Goal: Task Accomplishment & Management: Manage account settings

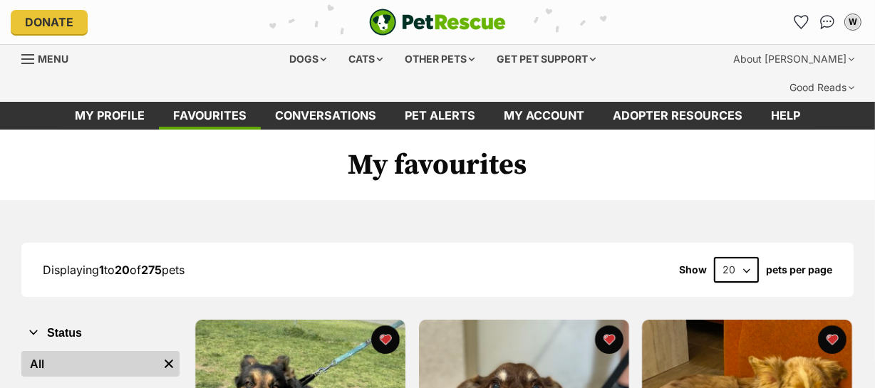
click at [744, 257] on select "20 40 60" at bounding box center [736, 270] width 45 height 26
select select "60"
click at [714, 257] on select "20 40 60" at bounding box center [736, 270] width 45 height 26
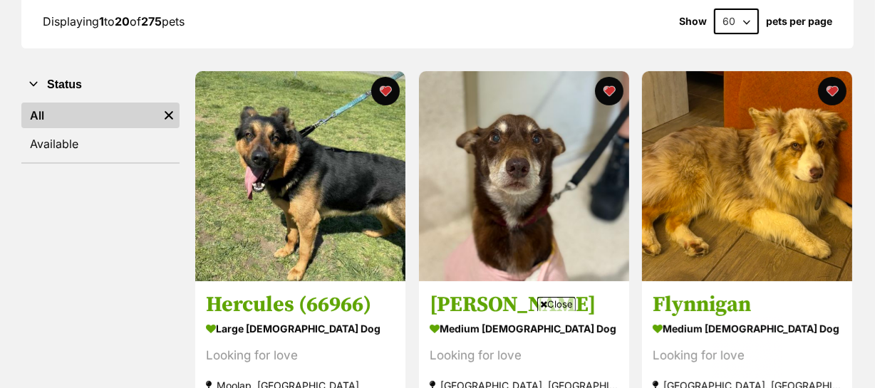
scroll to position [259, 0]
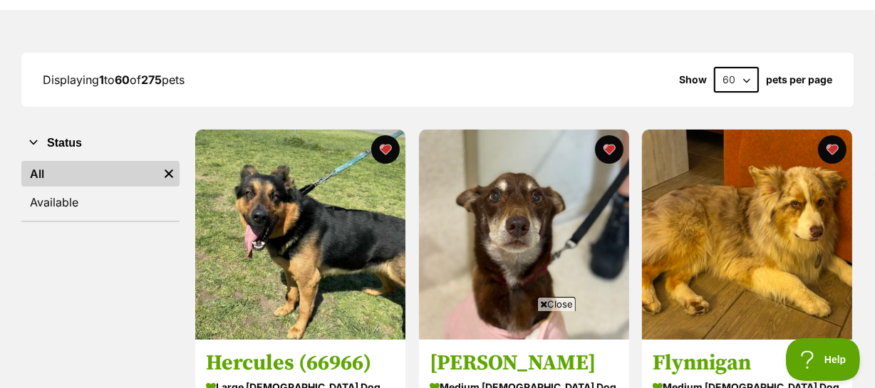
scroll to position [194, 0]
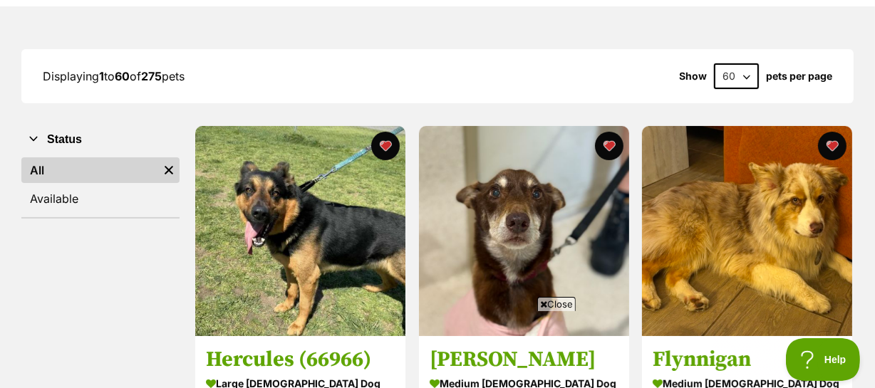
click at [561, 300] on span "Close" at bounding box center [556, 304] width 38 height 14
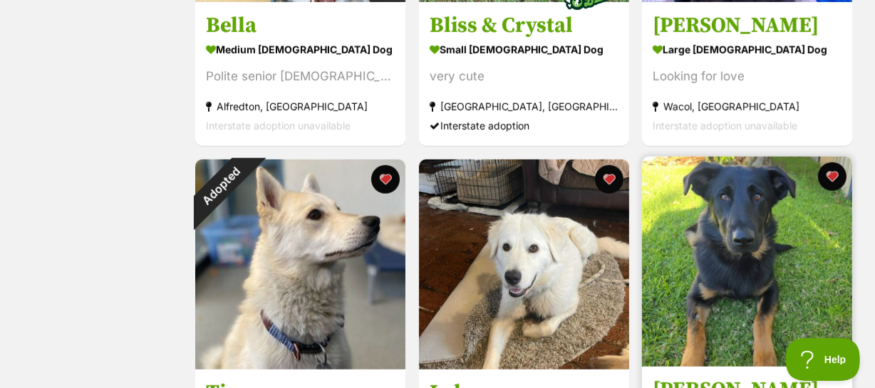
scroll to position [971, 0]
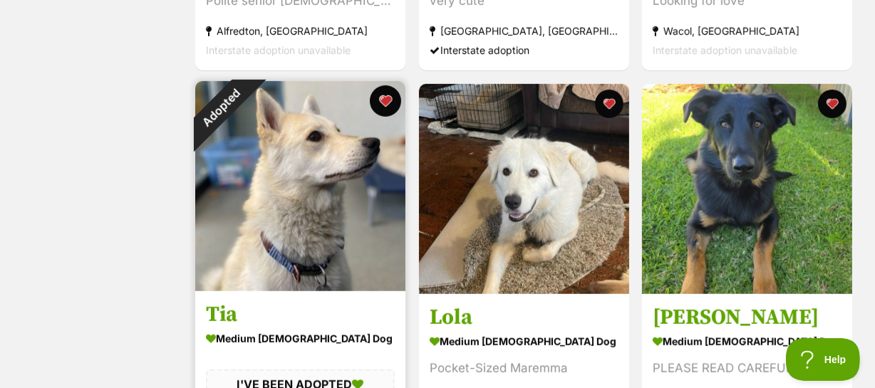
click at [381, 85] on button "favourite" at bounding box center [385, 100] width 31 height 31
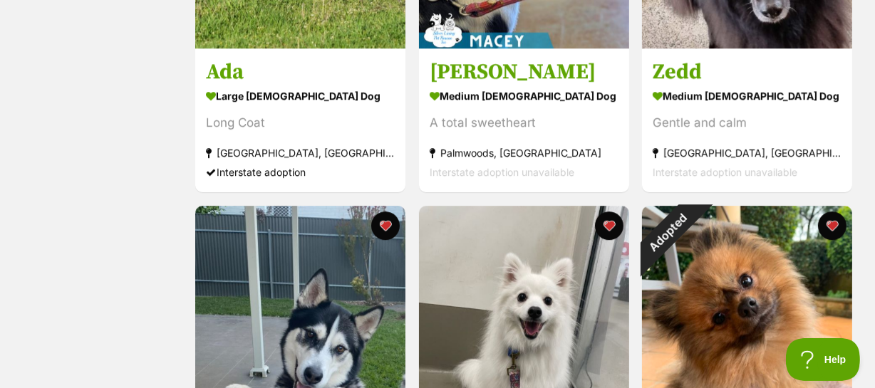
scroll to position [3820, 0]
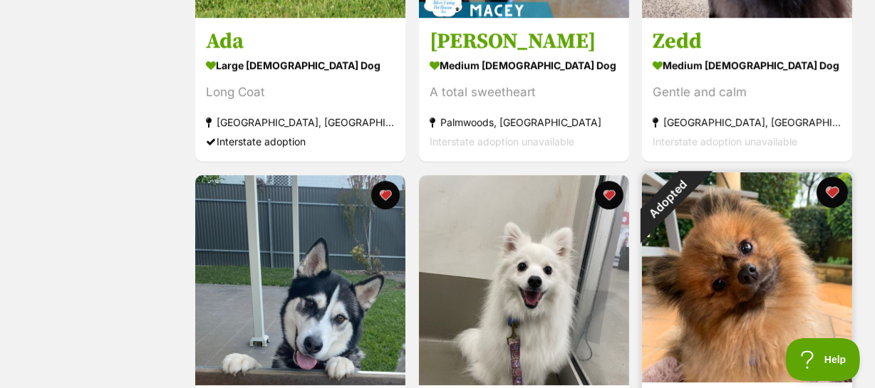
click at [830, 177] on button "favourite" at bounding box center [831, 192] width 31 height 31
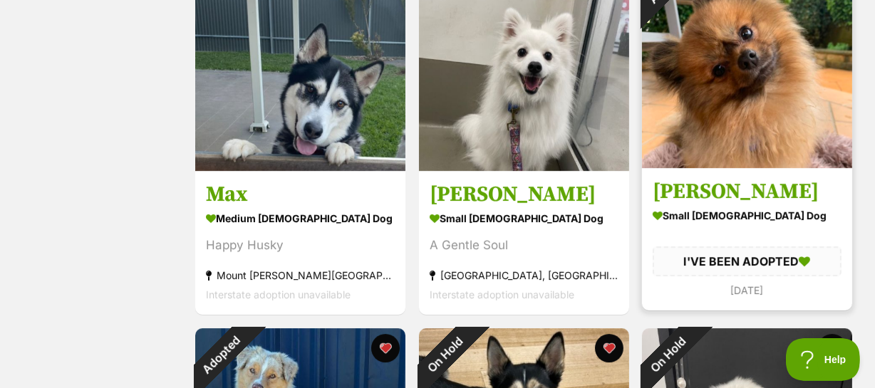
scroll to position [4144, 0]
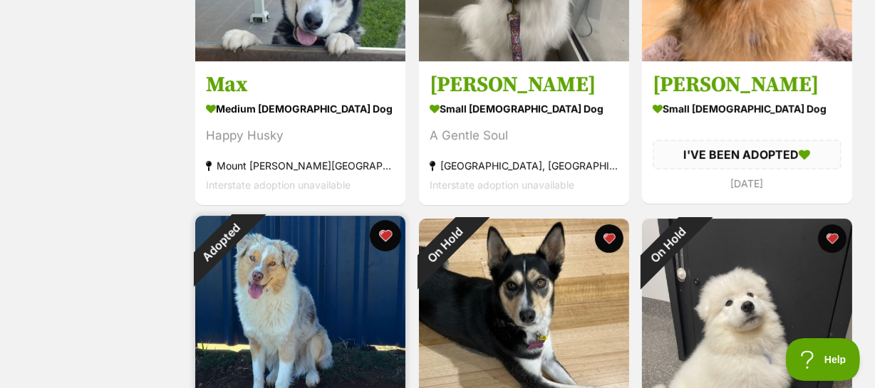
click at [383, 220] on button "favourite" at bounding box center [385, 235] width 31 height 31
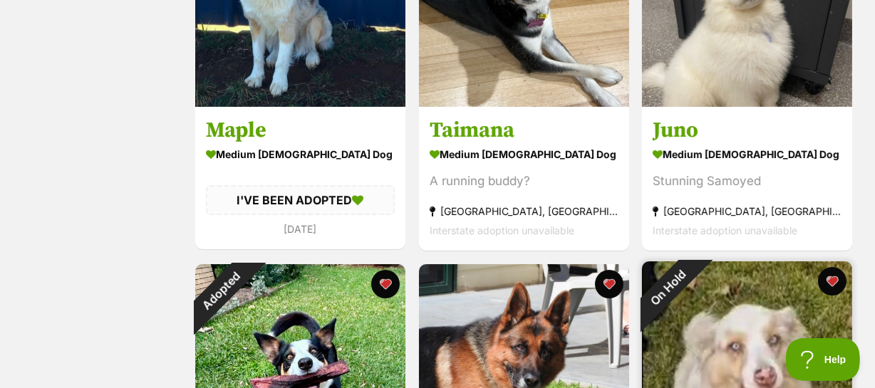
scroll to position [4467, 0]
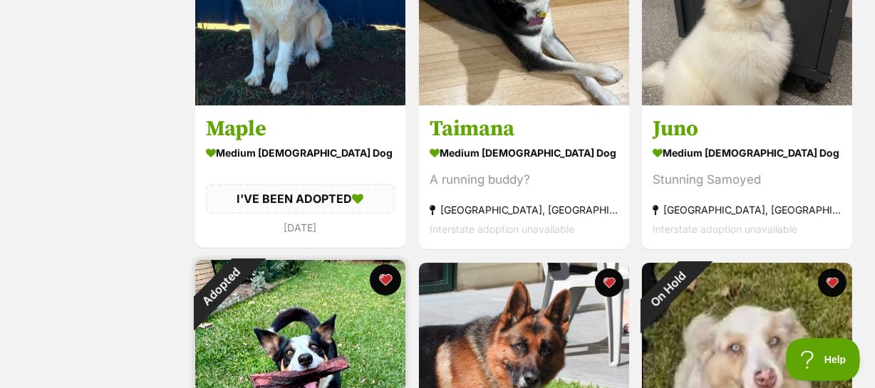
click at [381, 264] on button "favourite" at bounding box center [385, 279] width 31 height 31
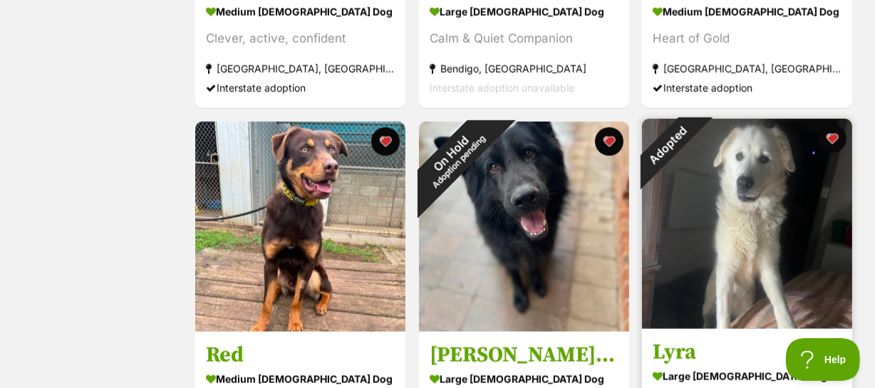
scroll to position [6474, 0]
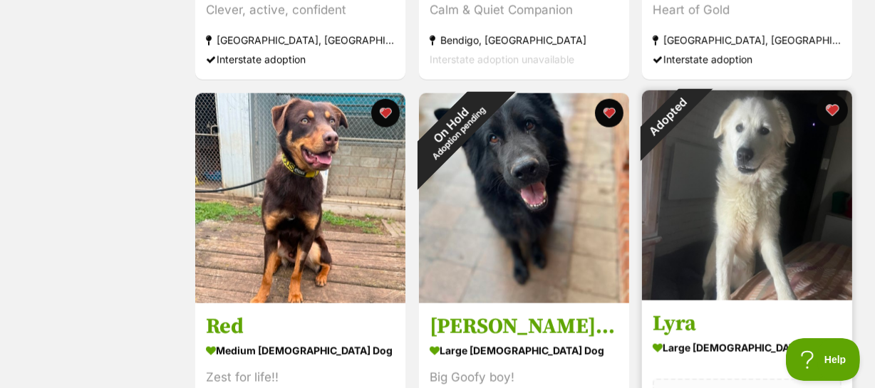
click at [828, 95] on button "favourite" at bounding box center [831, 110] width 31 height 31
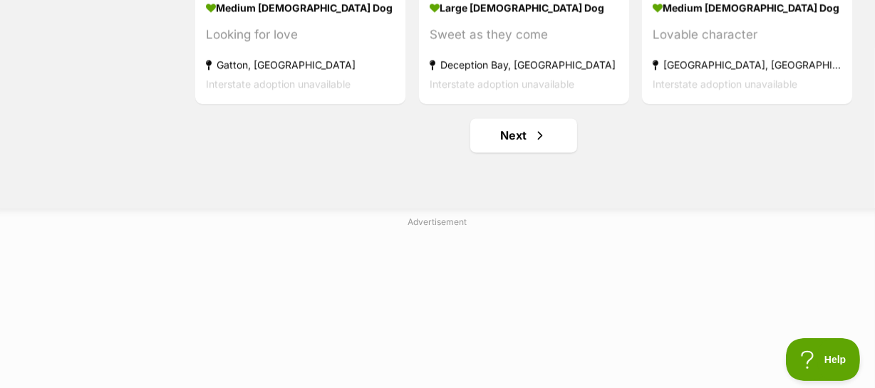
scroll to position [7576, 0]
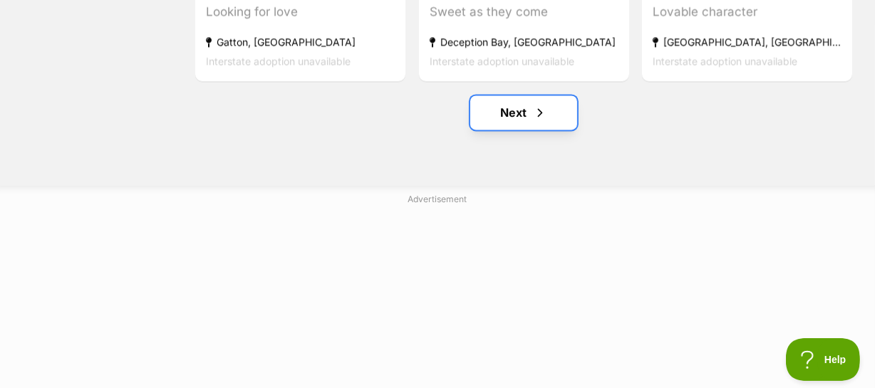
click at [510, 95] on link "Next" at bounding box center [523, 112] width 107 height 34
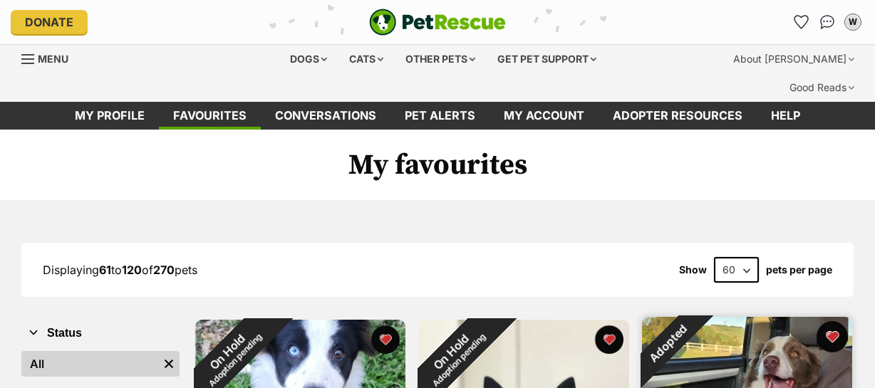
scroll to position [194, 0]
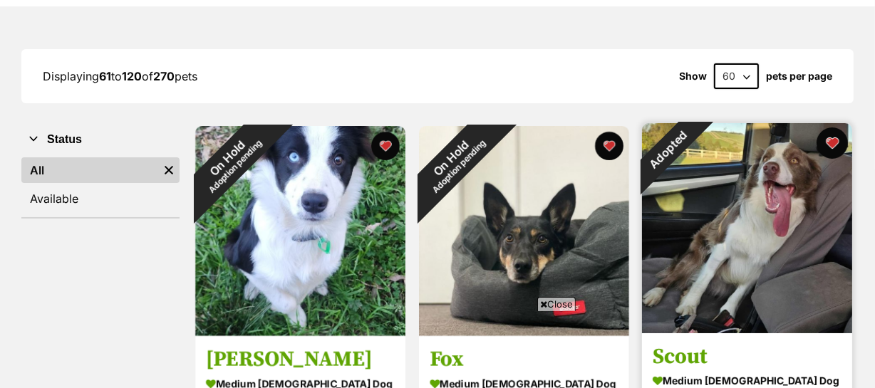
click at [833, 127] on button "favourite" at bounding box center [831, 142] width 31 height 31
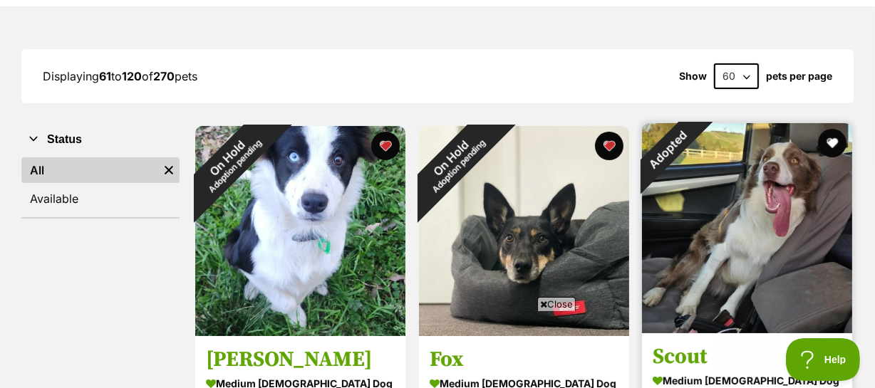
scroll to position [0, 0]
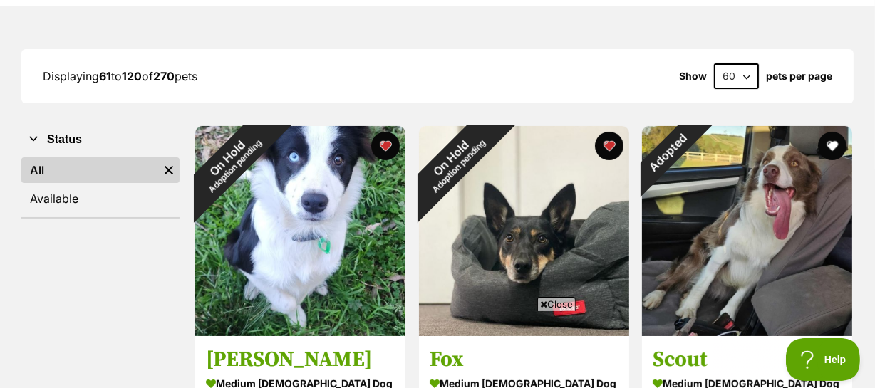
click at [548, 302] on span "Close" at bounding box center [556, 304] width 38 height 14
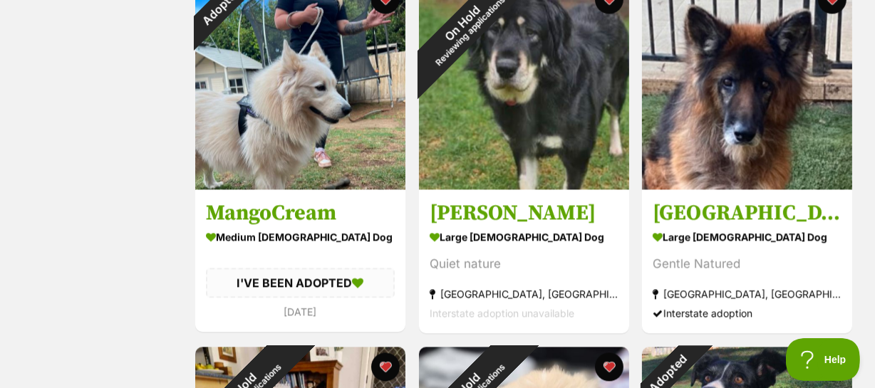
scroll to position [2719, 0]
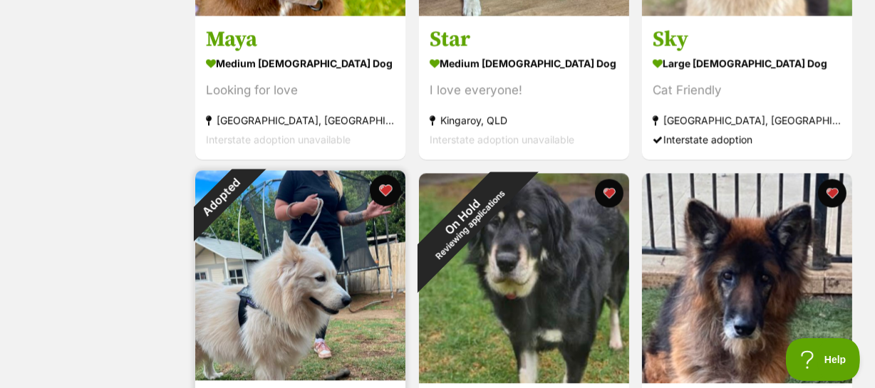
click at [381, 175] on button "favourite" at bounding box center [385, 190] width 31 height 31
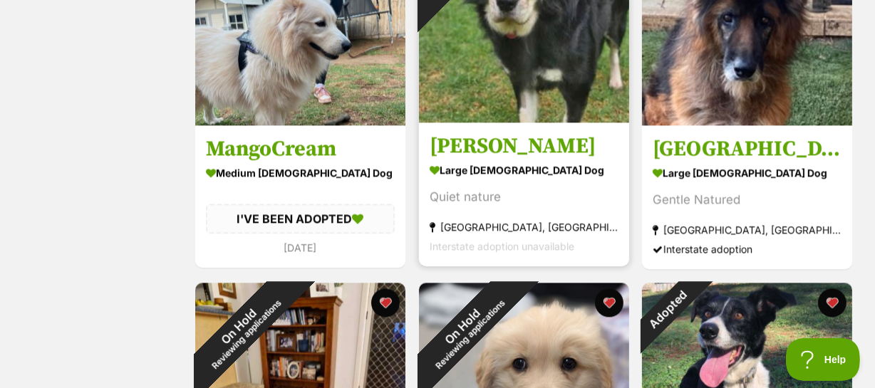
scroll to position [3108, 0]
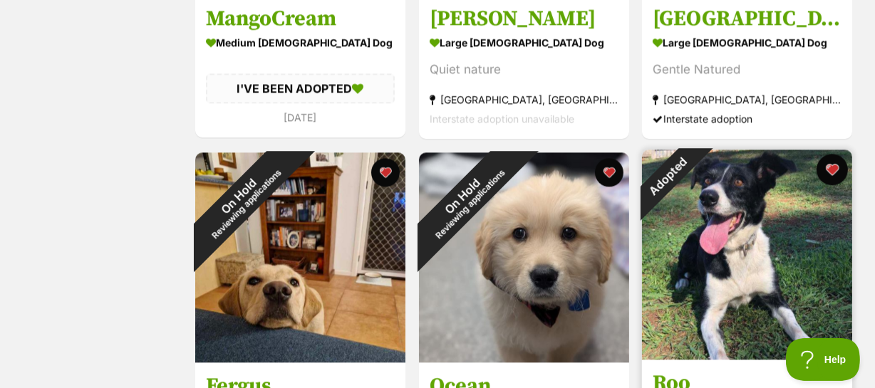
click at [833, 154] on button "favourite" at bounding box center [831, 169] width 31 height 31
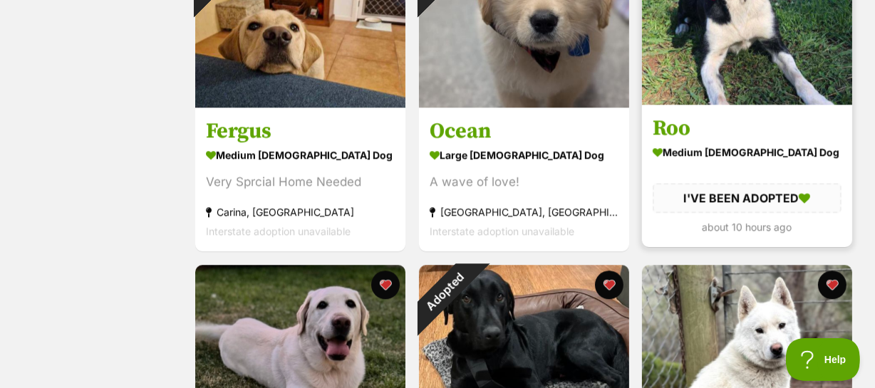
scroll to position [3367, 0]
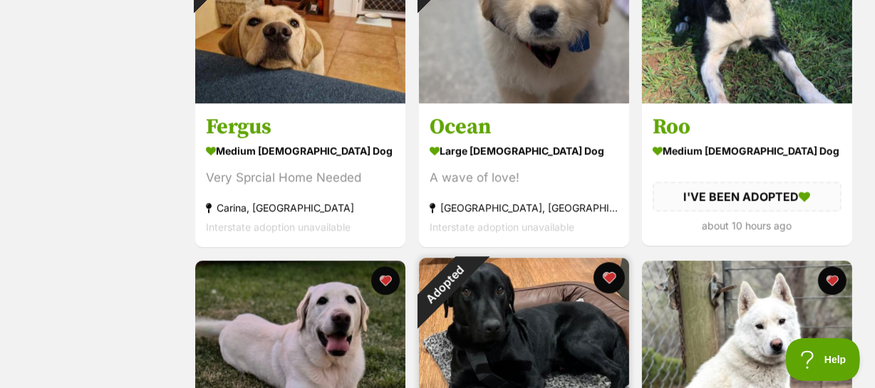
click at [608, 262] on button "favourite" at bounding box center [608, 277] width 31 height 31
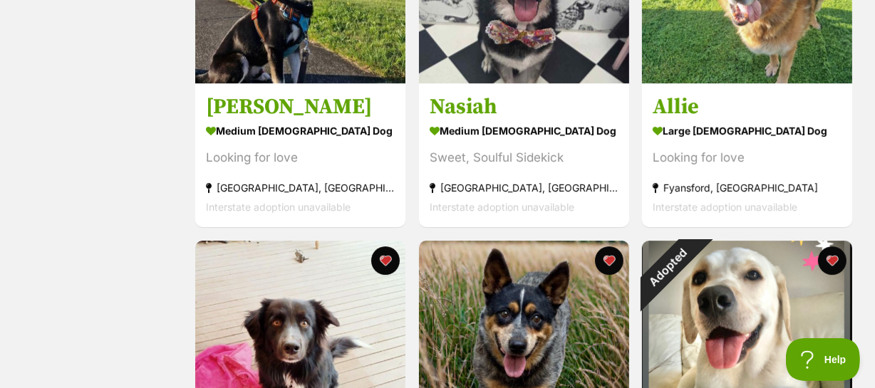
scroll to position [4144, 0]
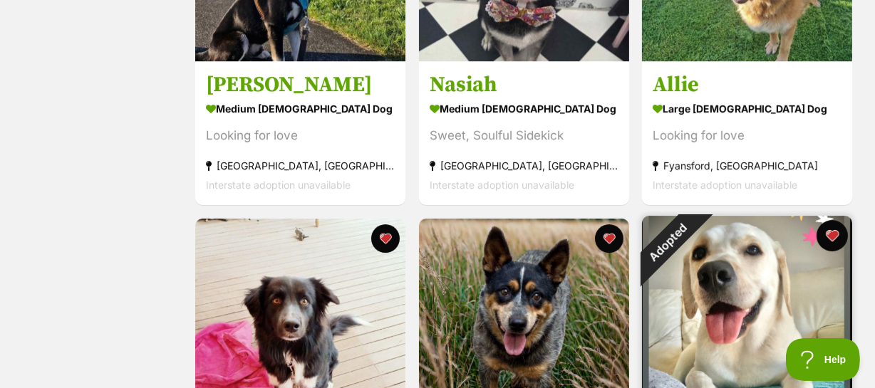
click at [832, 220] on button "favourite" at bounding box center [831, 235] width 31 height 31
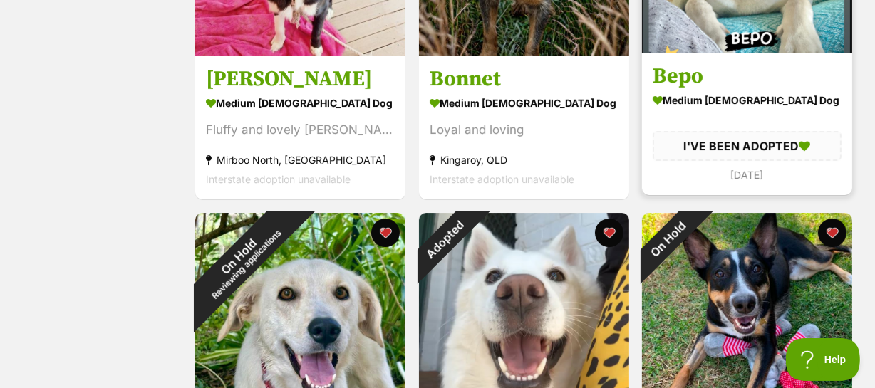
scroll to position [4532, 0]
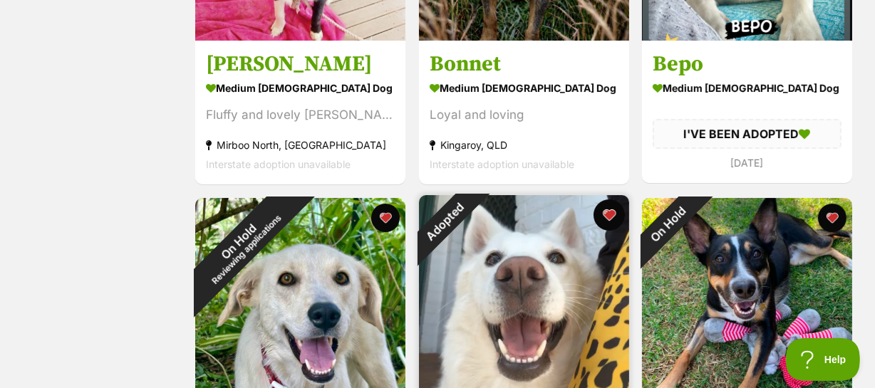
click at [609, 199] on button "favourite" at bounding box center [608, 214] width 31 height 31
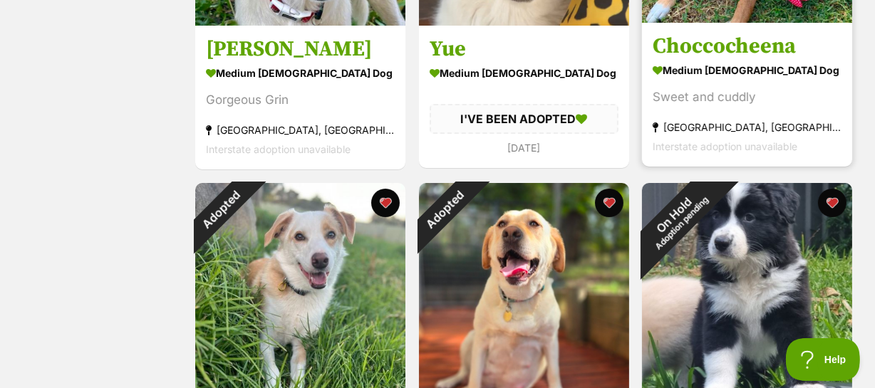
scroll to position [4921, 0]
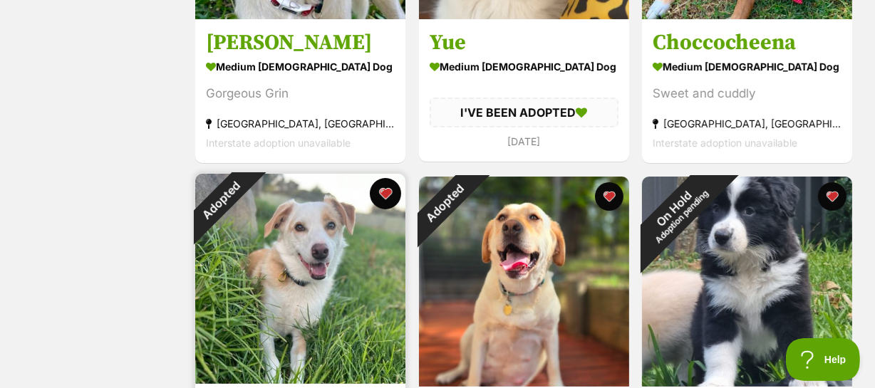
click at [385, 178] on button "favourite" at bounding box center [385, 193] width 31 height 31
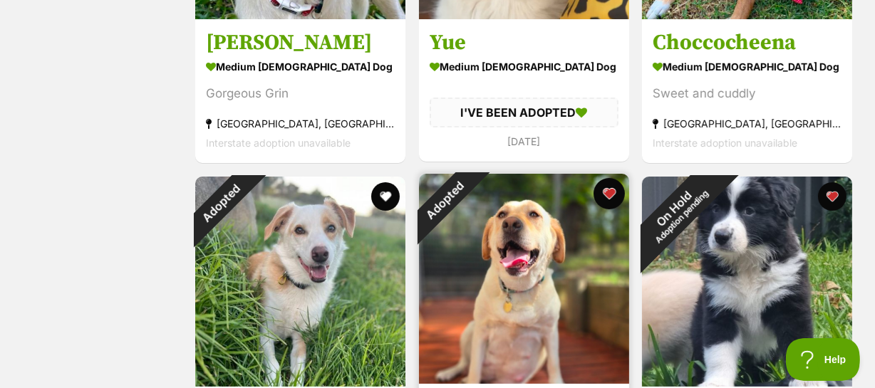
click at [603, 178] on button "favourite" at bounding box center [608, 193] width 31 height 31
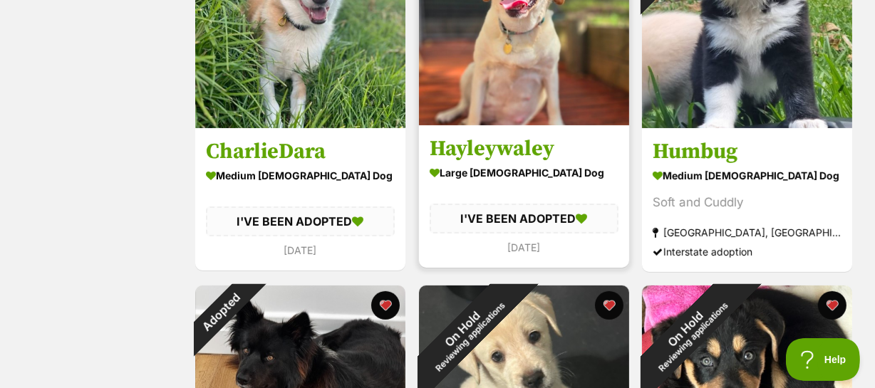
scroll to position [5244, 0]
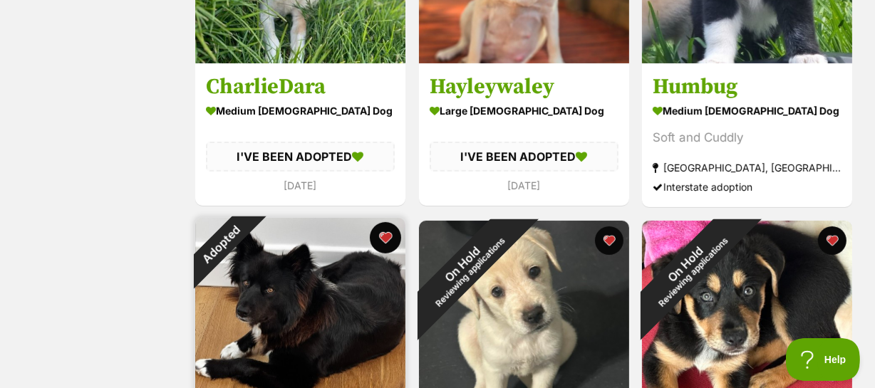
click at [385, 222] on button "favourite" at bounding box center [385, 237] width 31 height 31
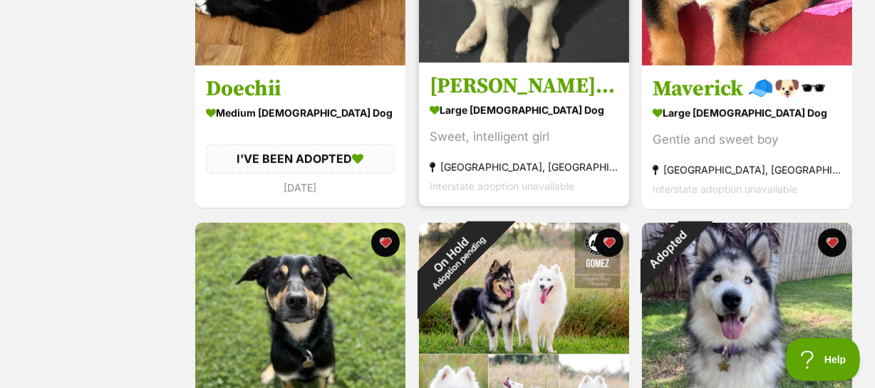
scroll to position [5633, 0]
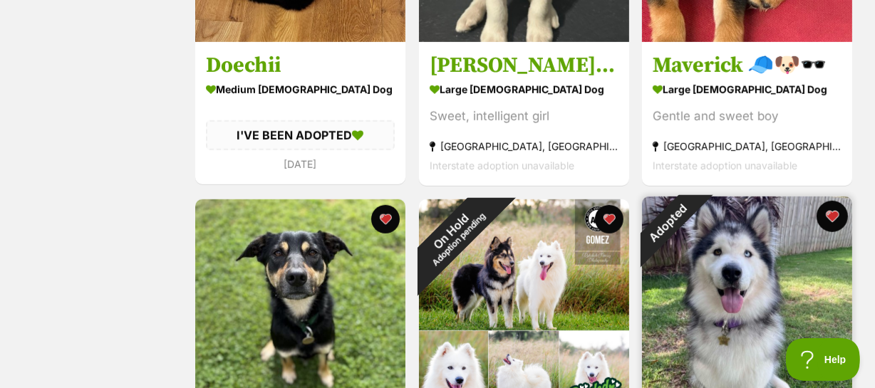
click at [833, 201] on button "favourite" at bounding box center [831, 216] width 31 height 31
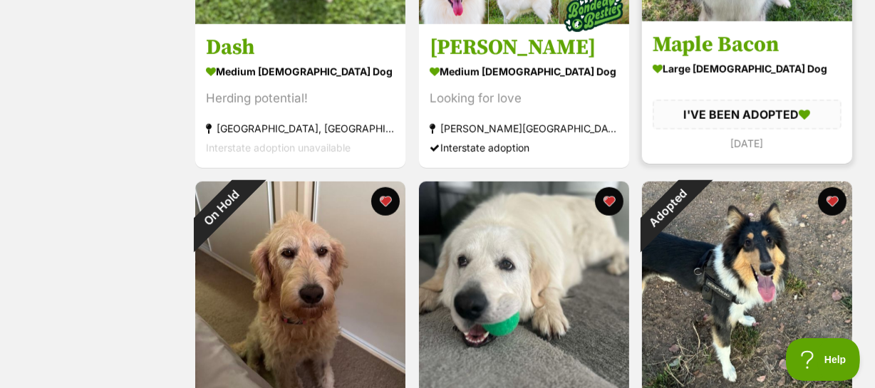
scroll to position [6021, 0]
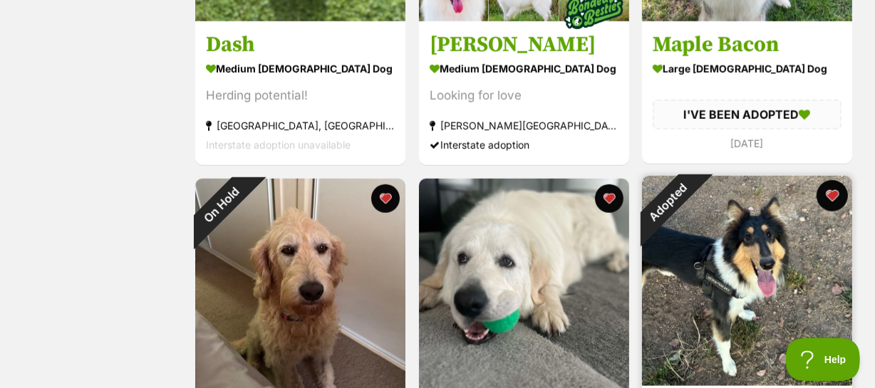
click at [832, 180] on button "favourite" at bounding box center [831, 195] width 31 height 31
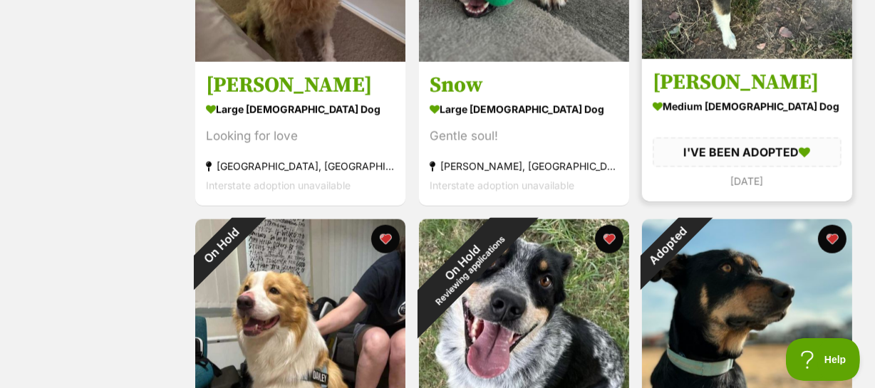
scroll to position [6410, 0]
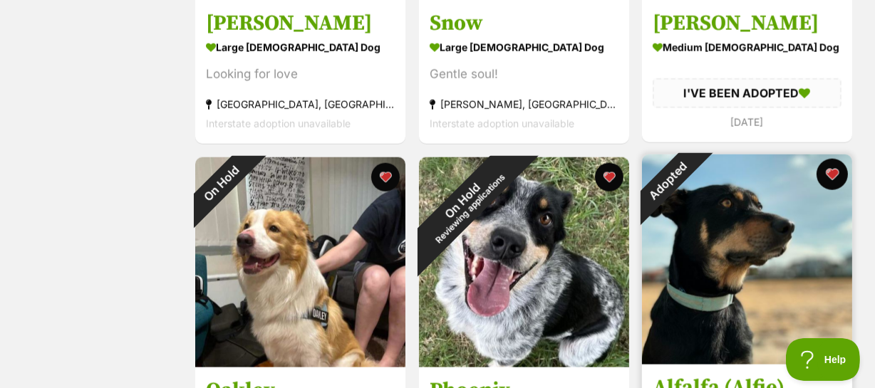
click at [828, 159] on button "favourite" at bounding box center [831, 174] width 31 height 31
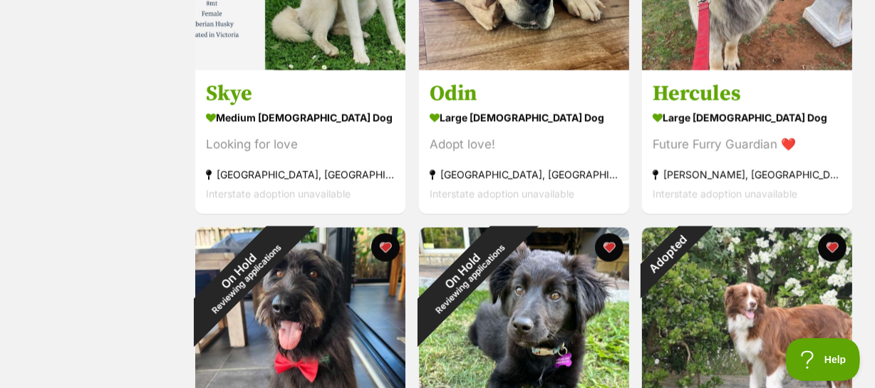
scroll to position [7123, 0]
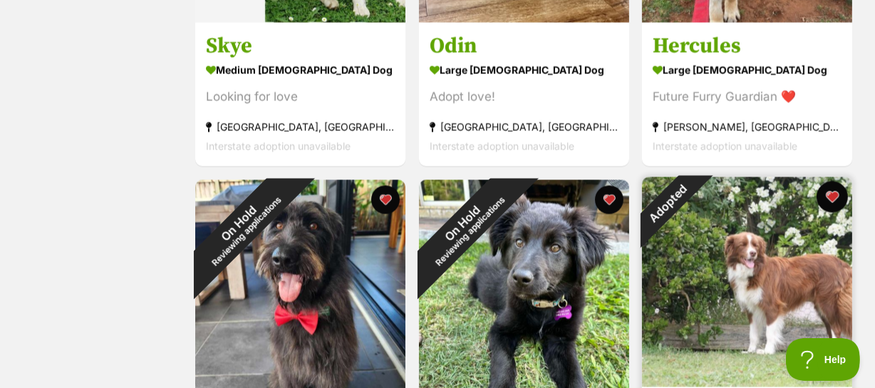
click at [832, 182] on button "favourite" at bounding box center [831, 197] width 31 height 31
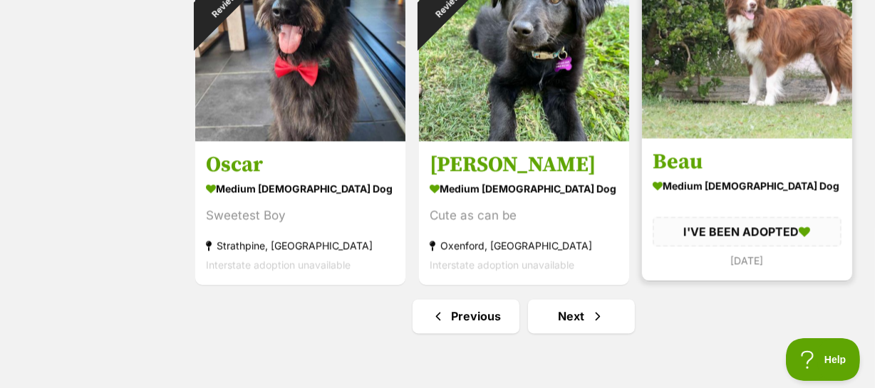
scroll to position [7381, 0]
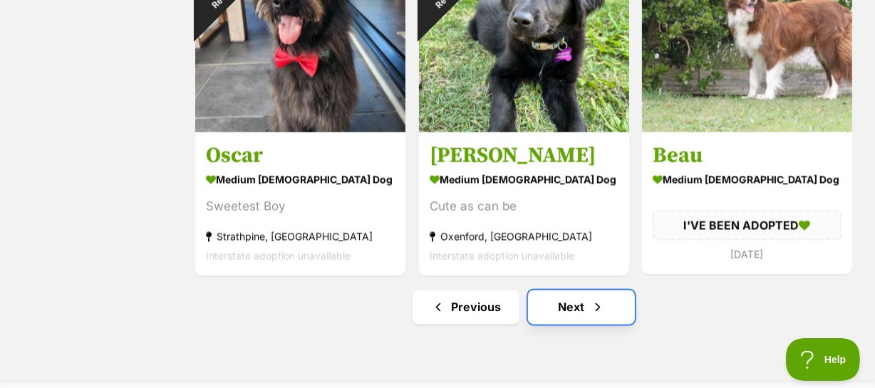
click at [566, 290] on link "Next" at bounding box center [581, 307] width 107 height 34
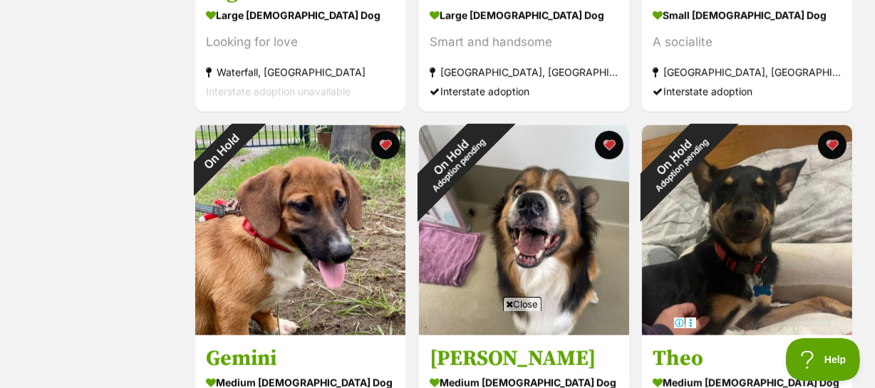
scroll to position [1618, 0]
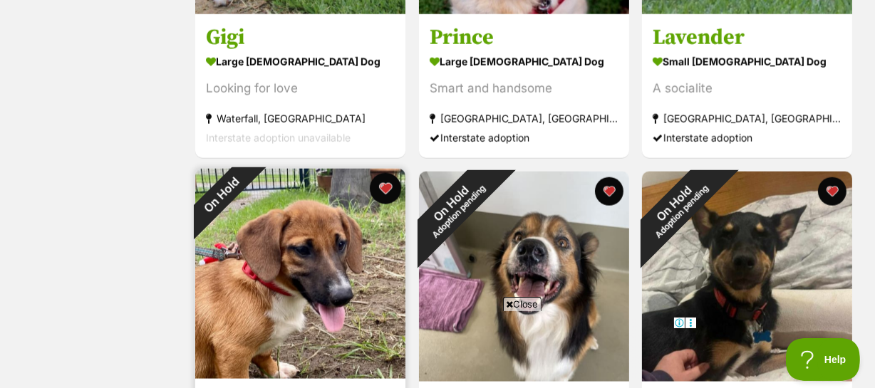
click at [385, 173] on button "favourite" at bounding box center [385, 188] width 31 height 31
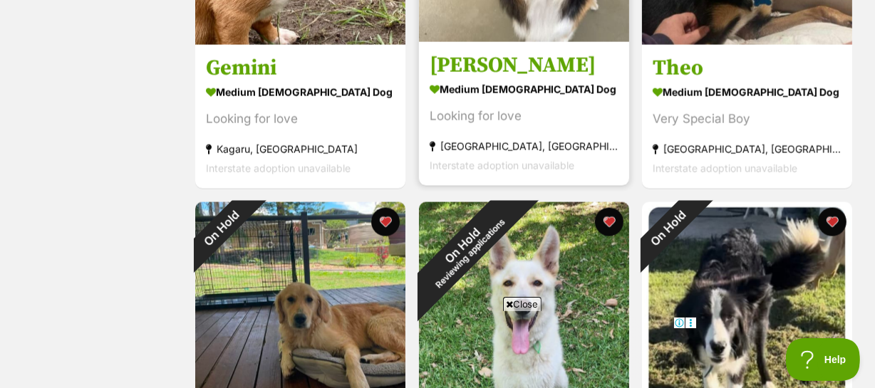
scroll to position [2072, 0]
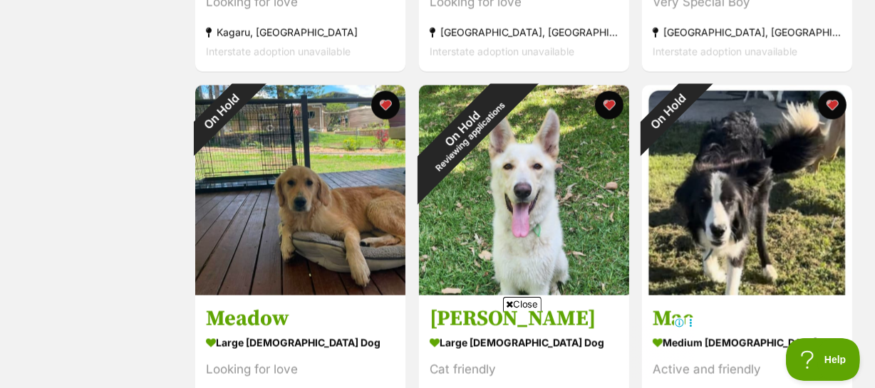
click at [530, 298] on span "Close" at bounding box center [522, 304] width 38 height 14
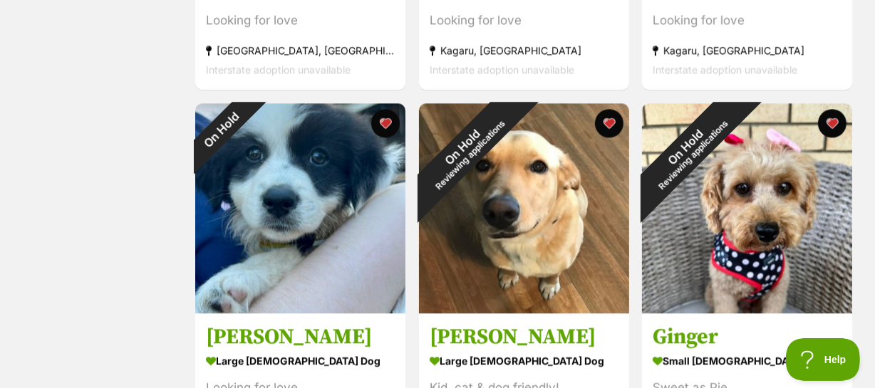
scroll to position [3172, 0]
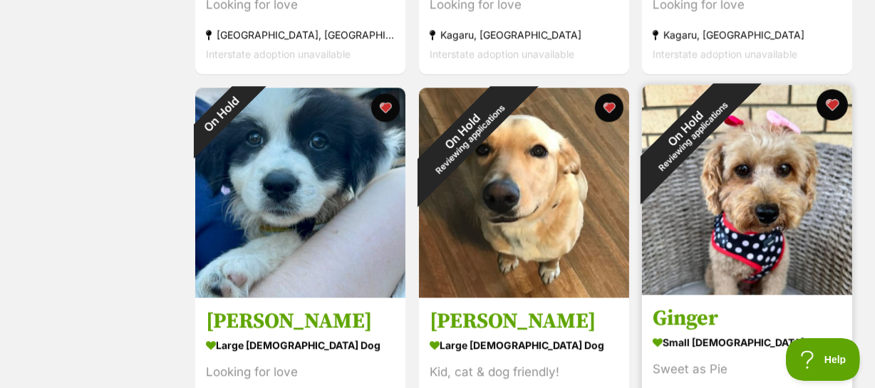
click at [831, 89] on button "favourite" at bounding box center [831, 104] width 31 height 31
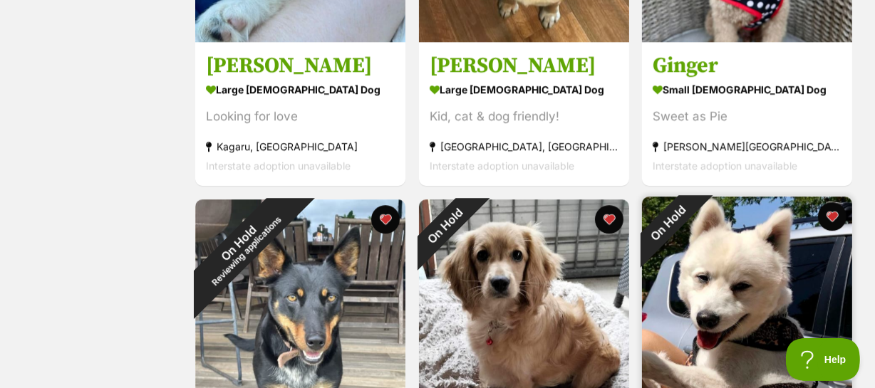
scroll to position [3432, 0]
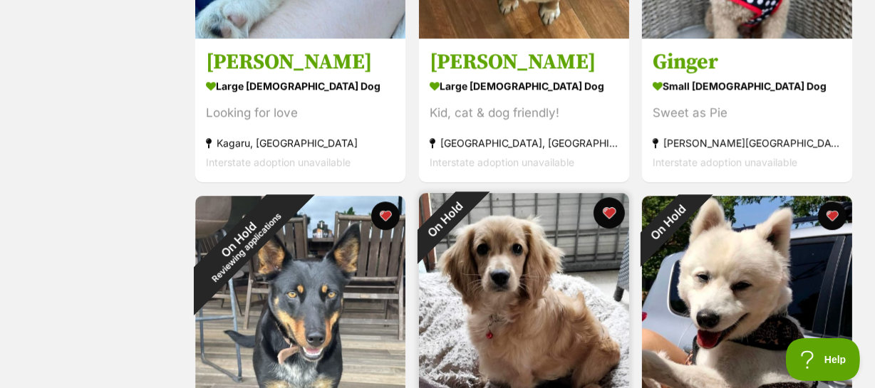
click at [610, 197] on button "favourite" at bounding box center [608, 212] width 31 height 31
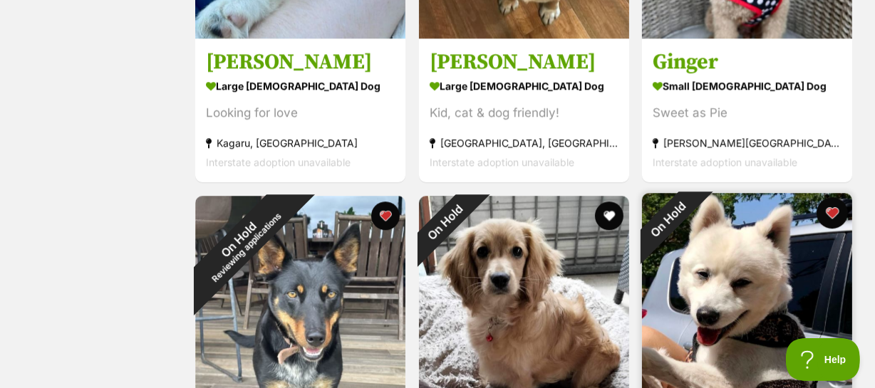
click at [833, 197] on button "favourite" at bounding box center [831, 212] width 31 height 31
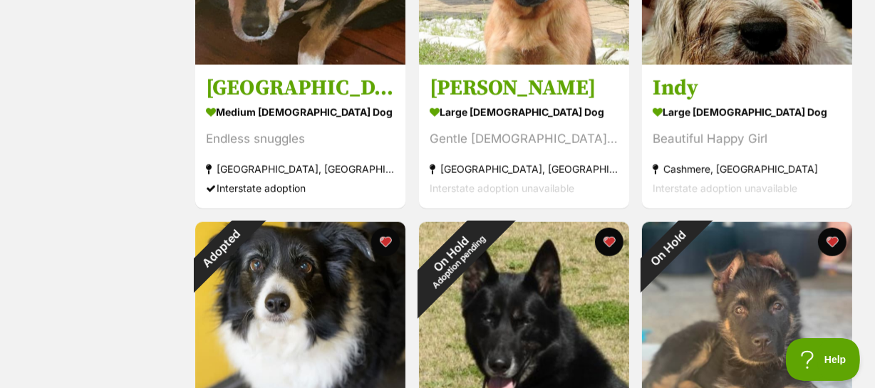
scroll to position [6086, 0]
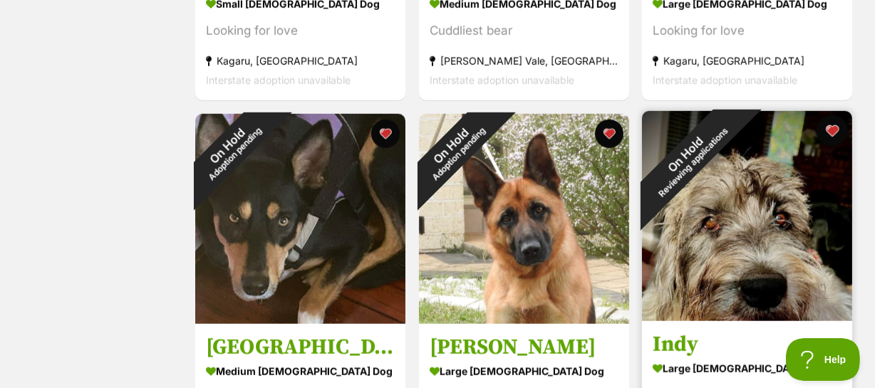
click at [830, 115] on button "favourite" at bounding box center [831, 130] width 31 height 31
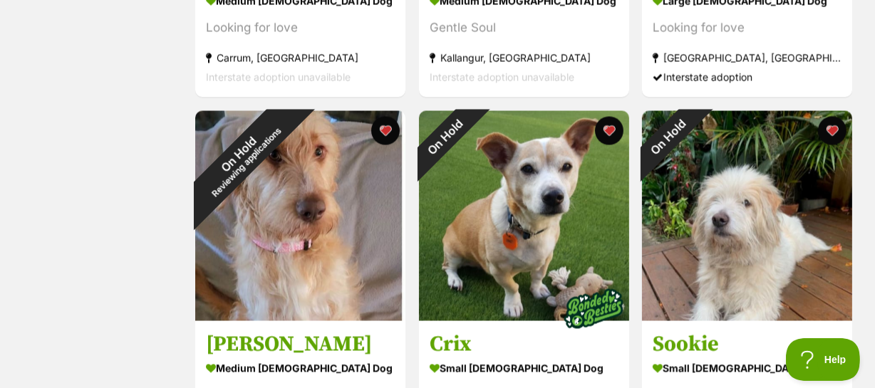
scroll to position [7187, 0]
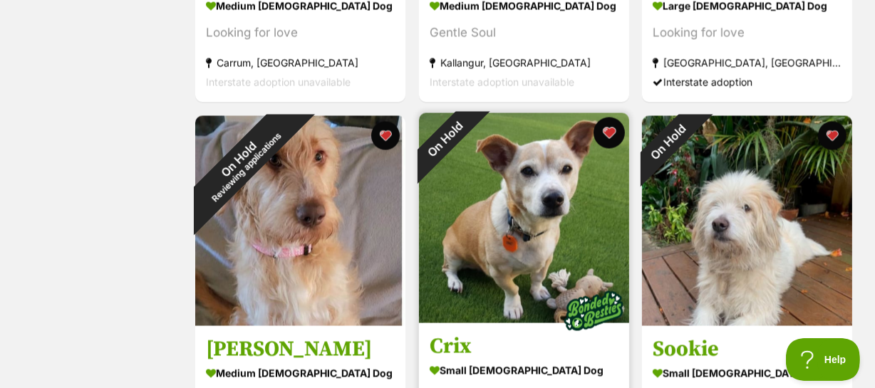
click at [604, 118] on button "favourite" at bounding box center [608, 133] width 31 height 31
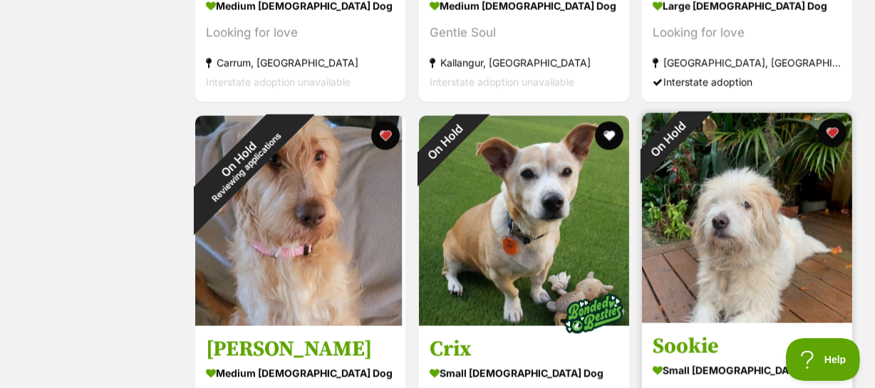
drag, startPoint x: 828, startPoint y: 98, endPoint x: 776, endPoint y: 162, distance: 82.5
click at [828, 119] on button "favourite" at bounding box center [832, 133] width 28 height 28
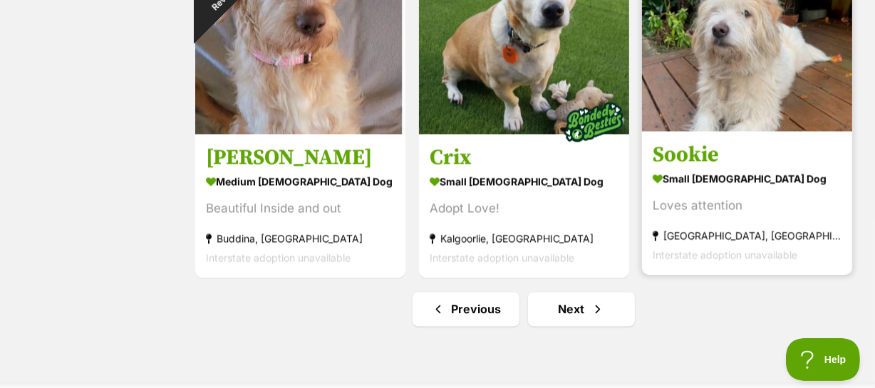
scroll to position [7511, 0]
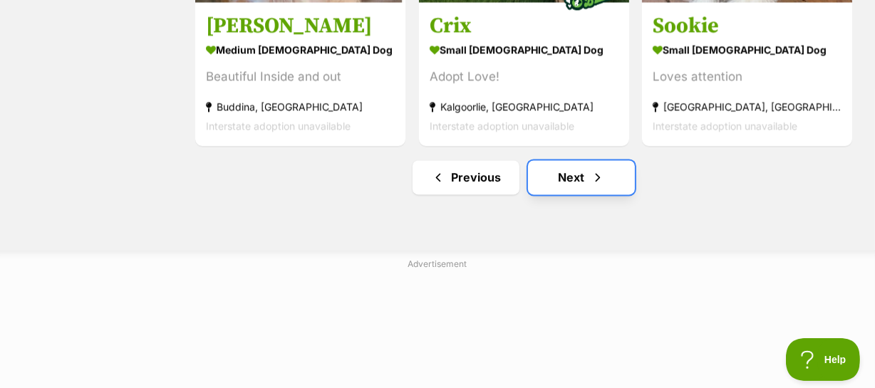
click at [585, 160] on link "Next" at bounding box center [581, 177] width 107 height 34
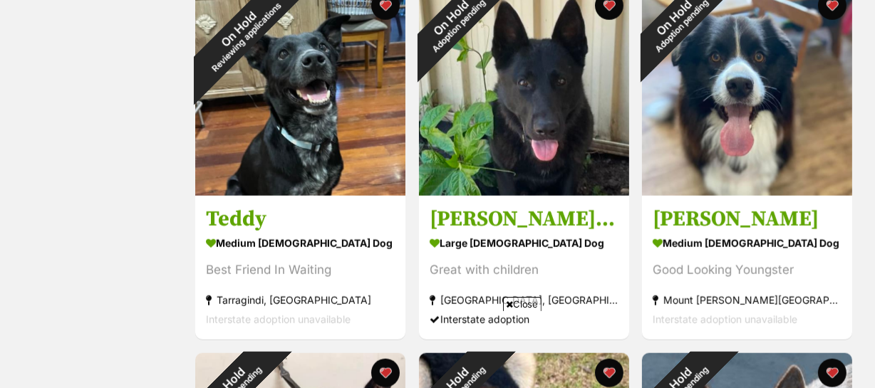
scroll to position [1681, 0]
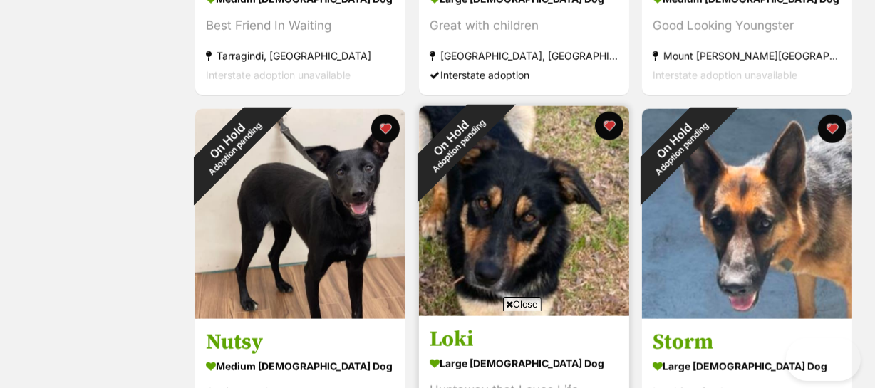
drag, startPoint x: 526, startPoint y: 303, endPoint x: 545, endPoint y: 297, distance: 20.1
click at [526, 303] on span "Close" at bounding box center [522, 304] width 38 height 14
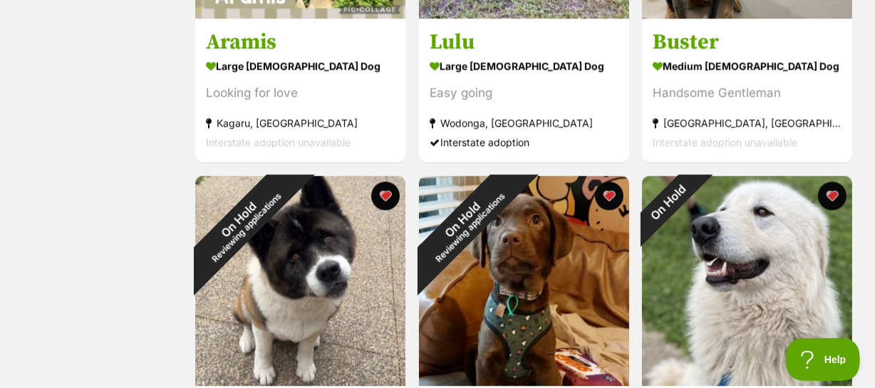
scroll to position [3509, 0]
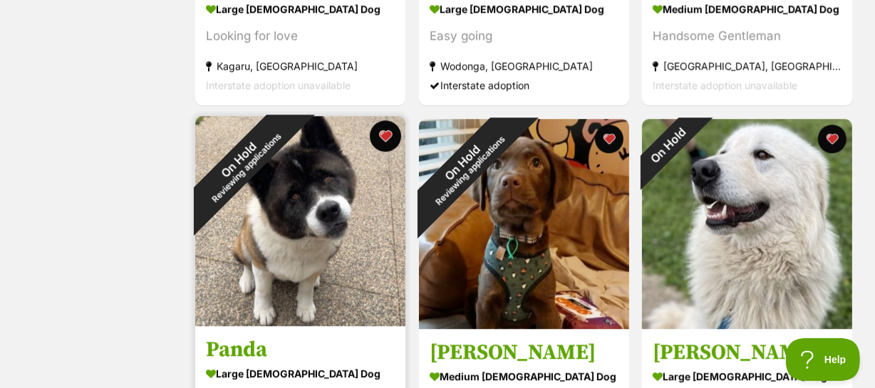
click at [385, 120] on button "favourite" at bounding box center [385, 135] width 31 height 31
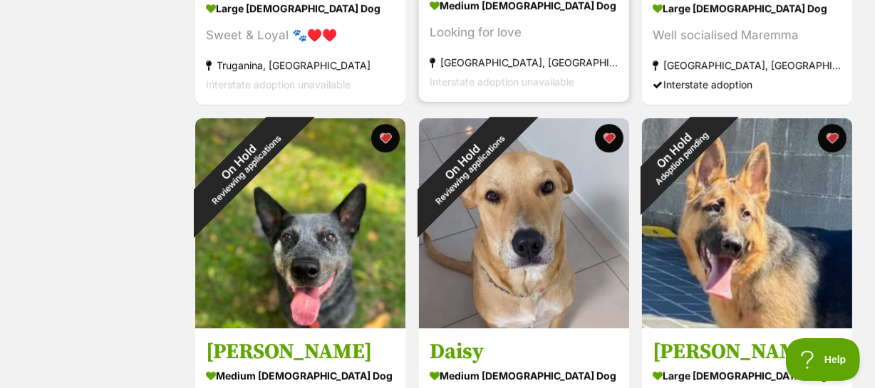
scroll to position [3897, 0]
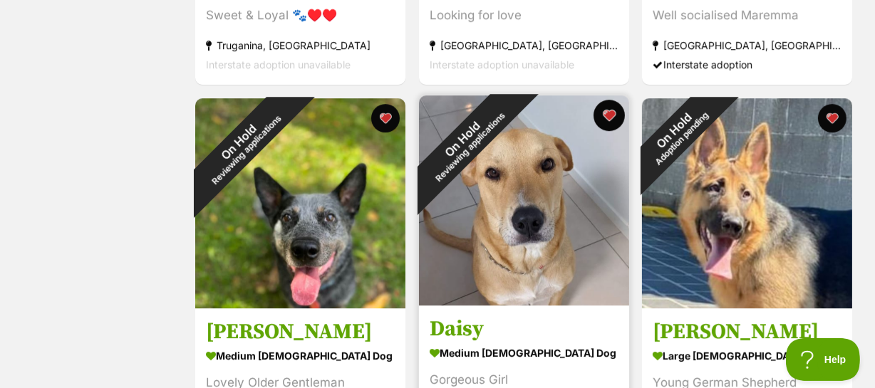
click at [610, 100] on button "favourite" at bounding box center [608, 115] width 31 height 31
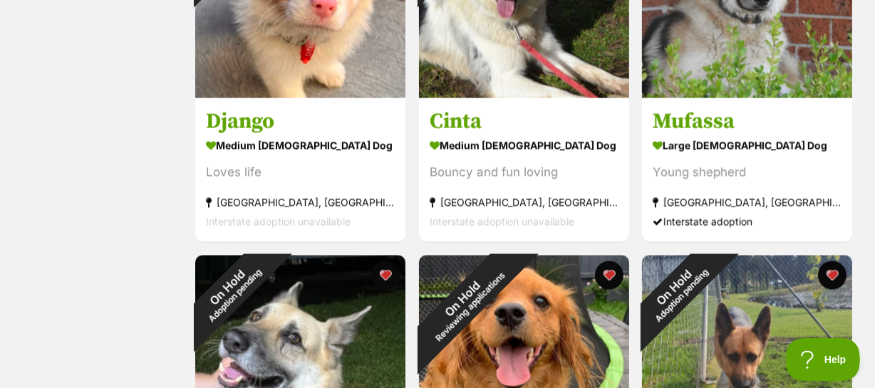
scroll to position [7200, 0]
